Goal: Transaction & Acquisition: Purchase product/service

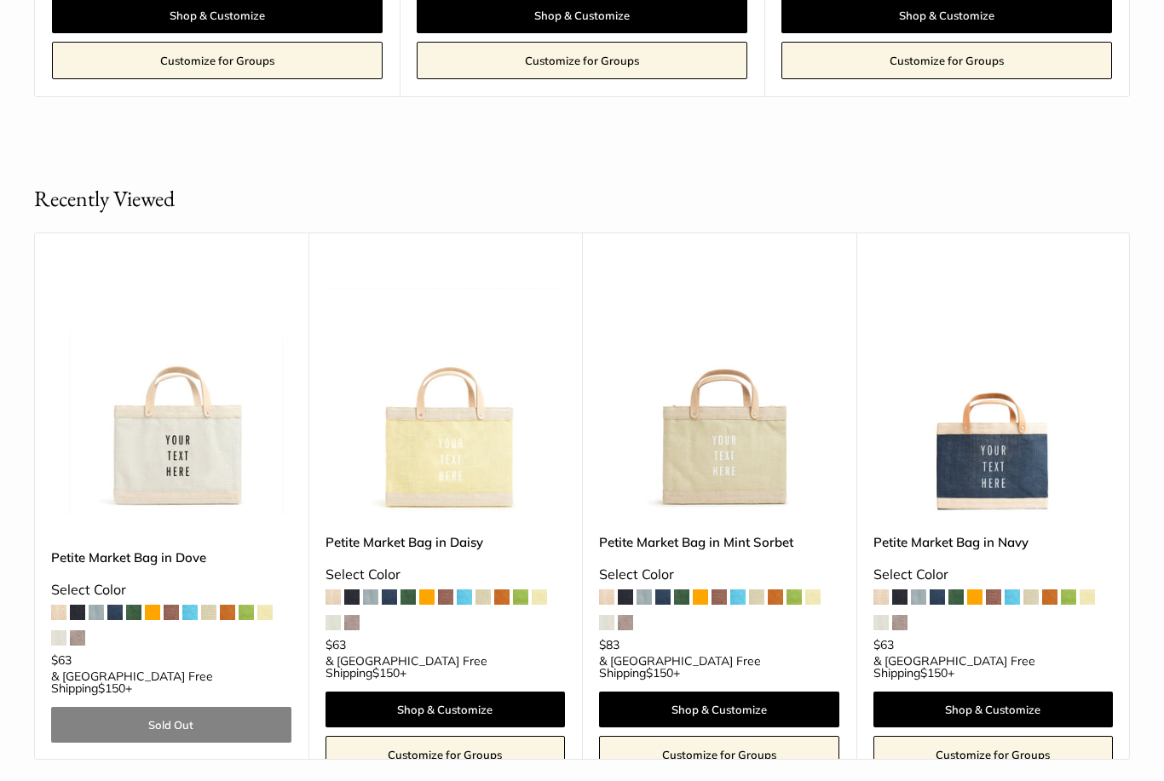
scroll to position [1285, 0]
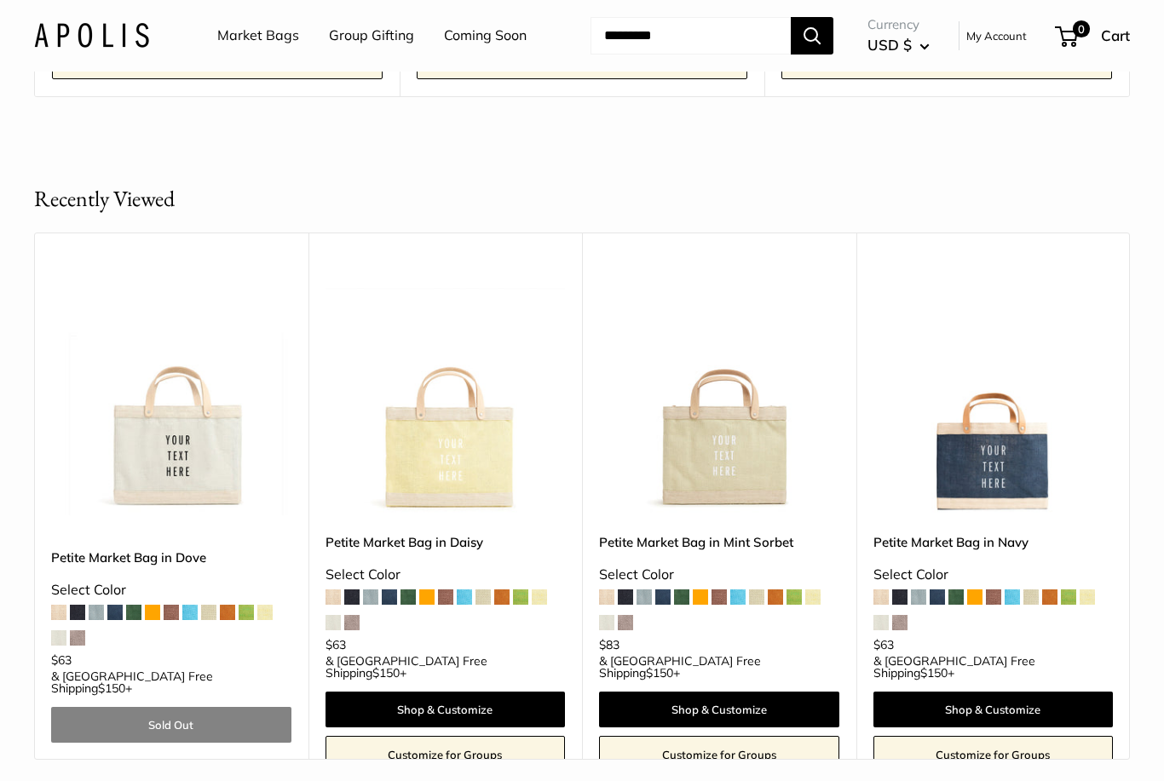
click at [770, 451] on img at bounding box center [719, 395] width 240 height 240
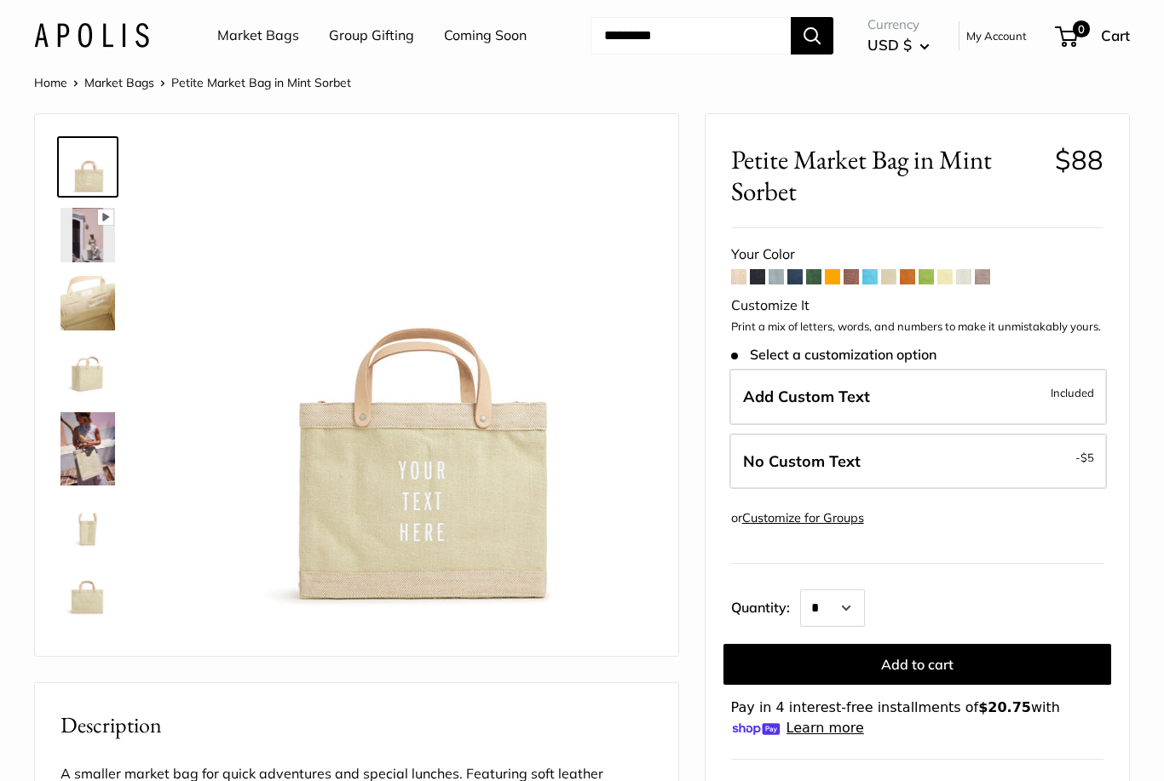
click at [875, 275] on span at bounding box center [869, 276] width 15 height 15
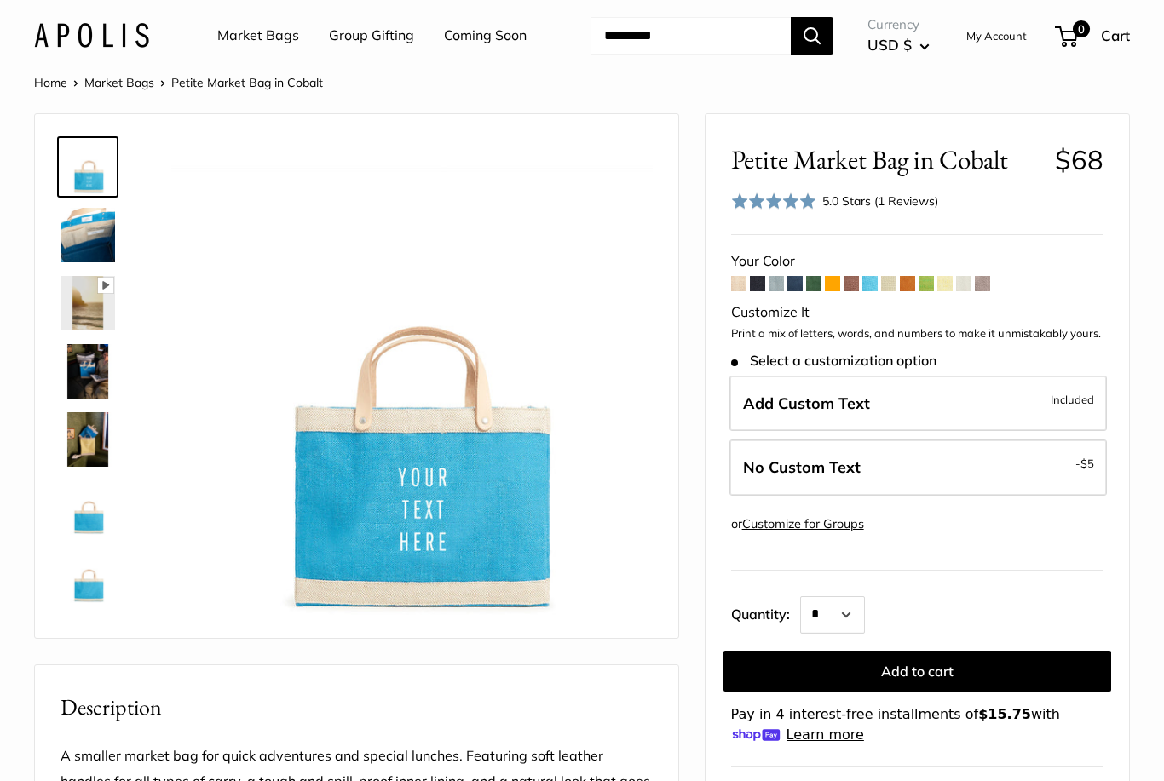
click at [803, 287] on span at bounding box center [794, 283] width 15 height 15
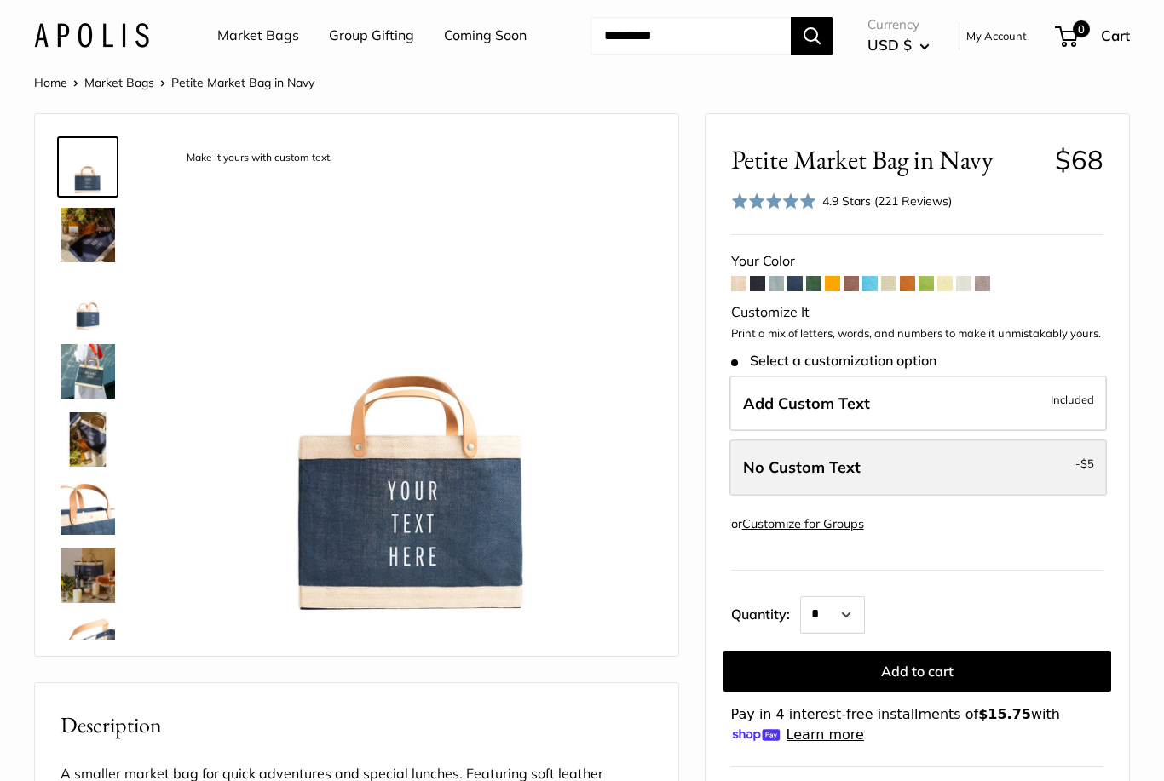
click at [884, 487] on label "No Custom Text - $5" at bounding box center [918, 468] width 378 height 56
